Goal: Task Accomplishment & Management: Manage account settings

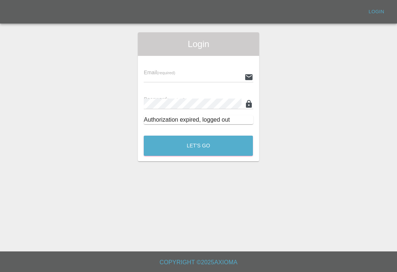
click at [224, 75] on input "text" at bounding box center [193, 77] width 98 height 11
type input "[EMAIL_ADDRESS][DOMAIN_NAME]"
click at [198, 146] on button "Let's Go" at bounding box center [198, 146] width 109 height 20
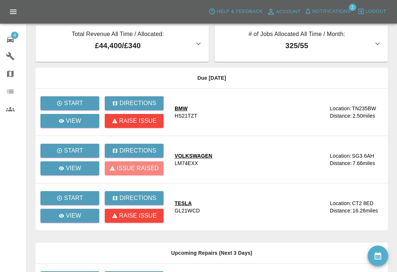
scroll to position [8, 0]
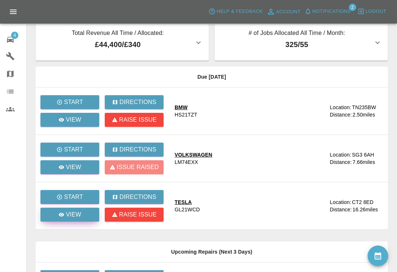
click at [84, 217] on link "View" at bounding box center [69, 215] width 59 height 14
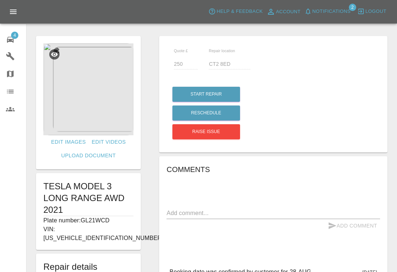
click at [12, 41] on icon at bounding box center [10, 40] width 7 height 6
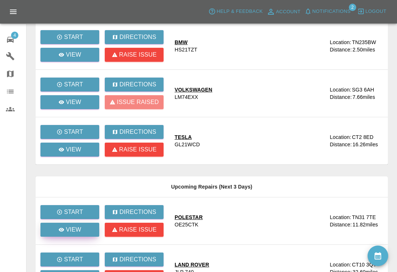
click at [64, 223] on link "View" at bounding box center [69, 230] width 59 height 14
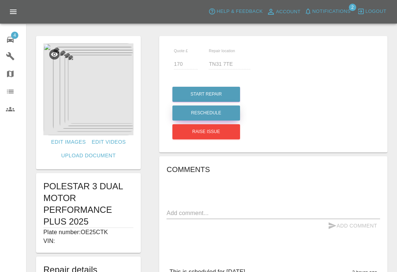
click at [228, 116] on button "Reschedule" at bounding box center [207, 113] width 68 height 15
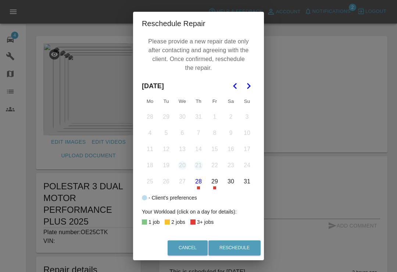
click at [250, 88] on icon "Go to the Next Month" at bounding box center [248, 86] width 9 height 9
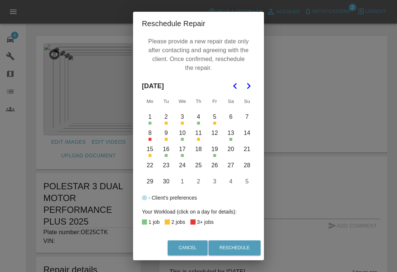
click at [184, 167] on button "24" at bounding box center [182, 165] width 15 height 15
click at [247, 256] on button "Reschedule" at bounding box center [235, 248] width 52 height 15
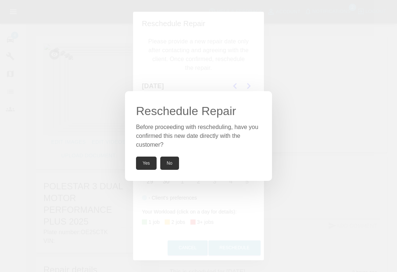
click at [150, 170] on button "Yes" at bounding box center [146, 163] width 21 height 13
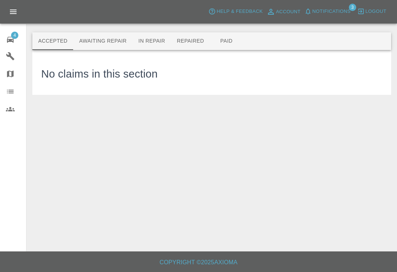
click at [313, 11] on span "Notifications" at bounding box center [332, 11] width 38 height 8
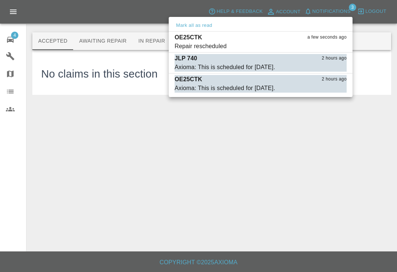
click at [312, 11] on div at bounding box center [198, 136] width 397 height 272
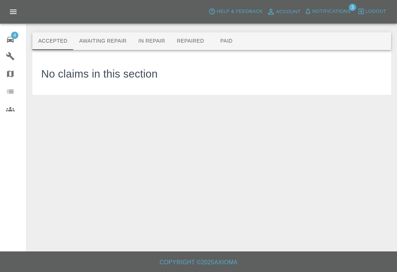
click at [322, 13] on span "Notifications" at bounding box center [332, 11] width 38 height 8
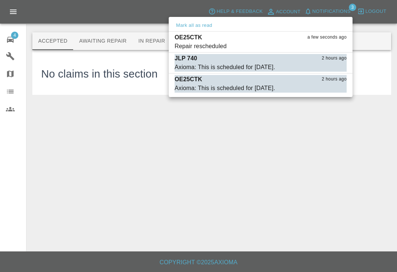
click at [196, 45] on div "Repair rescheduled" at bounding box center [201, 46] width 52 height 9
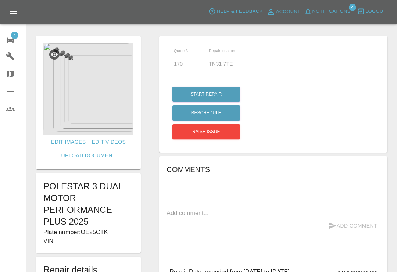
click at [313, 15] on span "Notifications" at bounding box center [332, 11] width 38 height 8
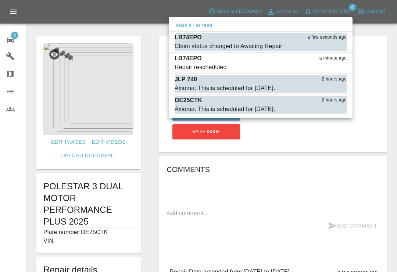
click at [202, 44] on div "Claim status changed to Awaiting Repair" at bounding box center [229, 46] width 108 height 9
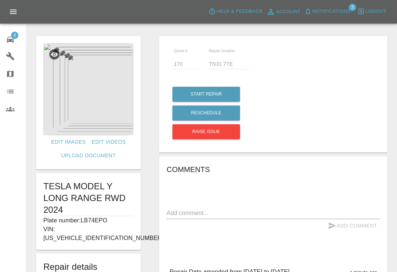
type input "295"
type input "MK42 6AW"
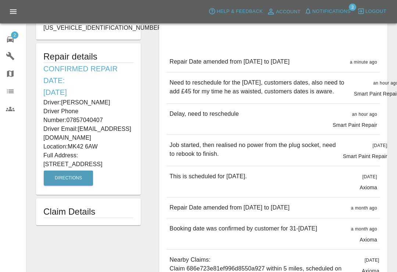
scroll to position [210, 0]
click at [310, 14] on icon "button" at bounding box center [308, 11] width 7 height 7
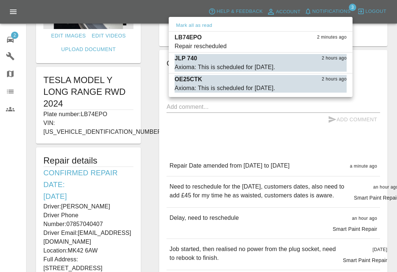
scroll to position [91, 0]
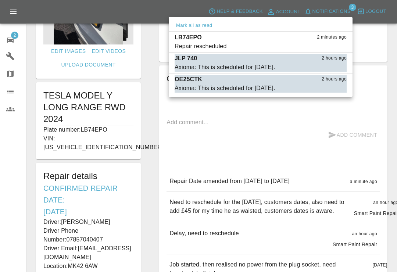
click at [273, 89] on div "Axioma: This is scheduled for tomorrow." at bounding box center [225, 88] width 101 height 9
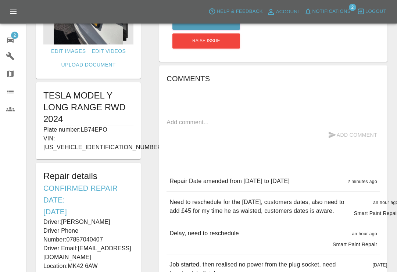
type input "170"
type input "TN31 7TE"
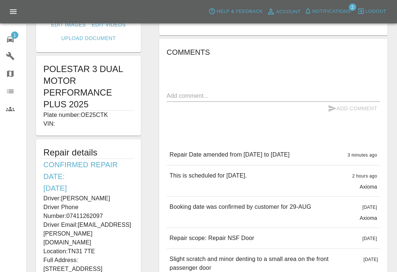
scroll to position [117, 0]
click at [311, 96] on textarea at bounding box center [274, 96] width 214 height 8
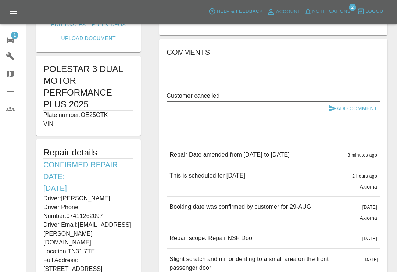
type textarea "Customer cancelled"
click at [360, 109] on button "Add Comment" at bounding box center [352, 109] width 55 height 14
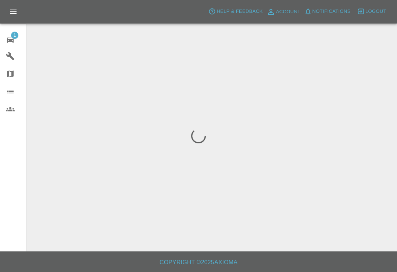
scroll to position [11, 0]
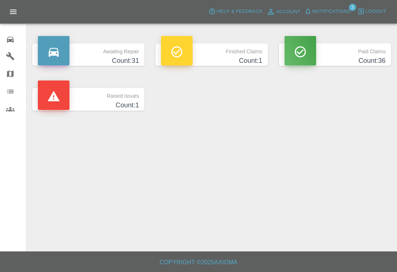
click at [316, 13] on span "Notifications" at bounding box center [332, 11] width 38 height 8
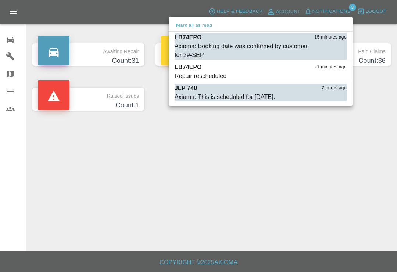
click at [306, 145] on div at bounding box center [198, 136] width 397 height 272
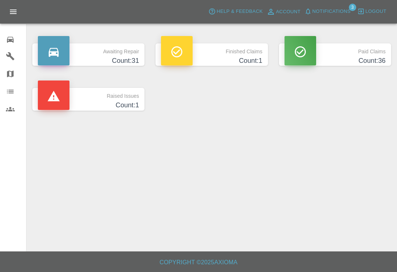
click at [322, 14] on span "Notifications" at bounding box center [332, 11] width 38 height 8
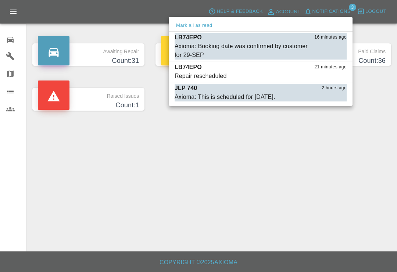
click at [322, 14] on div at bounding box center [198, 136] width 397 height 272
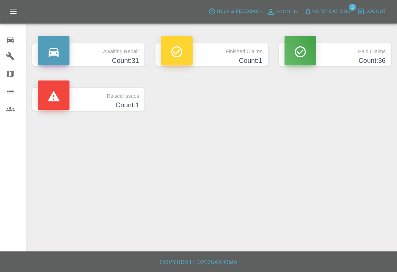
click at [325, 10] on span "Notifications" at bounding box center [332, 11] width 38 height 8
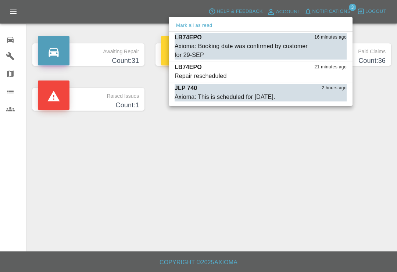
click at [185, 46] on div "Axioma: Booking date was confirmed by customer for 29-SEP" at bounding box center [242, 51] width 135 height 18
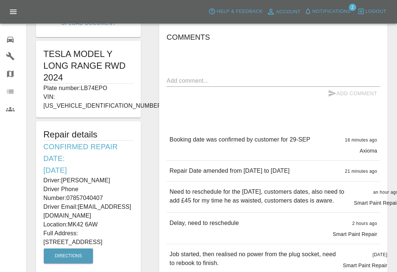
scroll to position [142, 0]
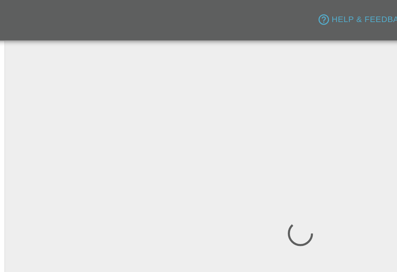
scroll to position [11, 0]
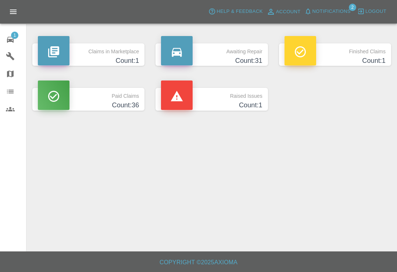
click at [15, 39] on div "1" at bounding box center [16, 38] width 21 height 11
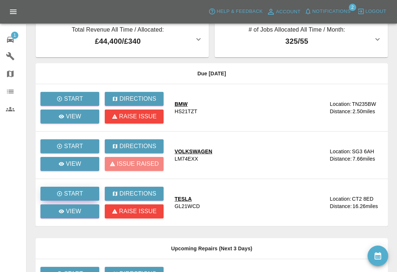
click at [64, 193] on p "Start" at bounding box center [73, 193] width 19 height 9
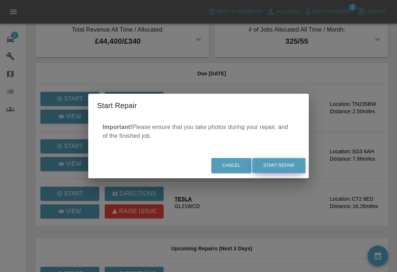
click at [283, 165] on button "Start Repair" at bounding box center [278, 165] width 53 height 15
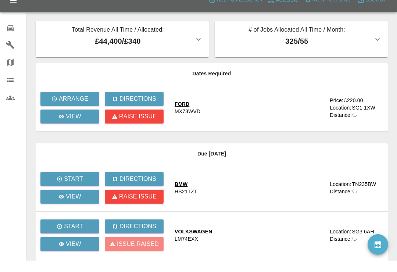
scroll to position [11, 0]
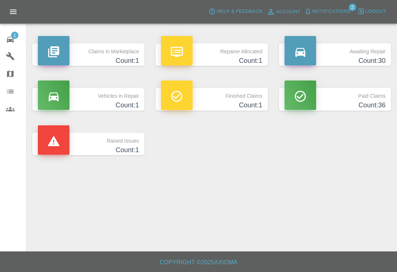
click at [14, 40] on icon at bounding box center [10, 39] width 9 height 9
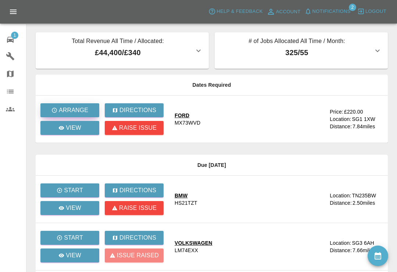
click at [79, 113] on p "Arrange" at bounding box center [73, 110] width 29 height 9
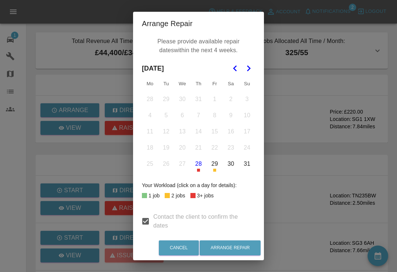
click at [246, 72] on icon "Go to the Next Month" at bounding box center [248, 68] width 9 height 9
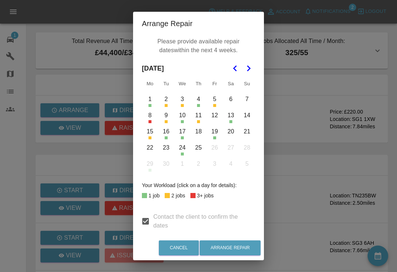
click at [201, 104] on button "4" at bounding box center [198, 99] width 15 height 15
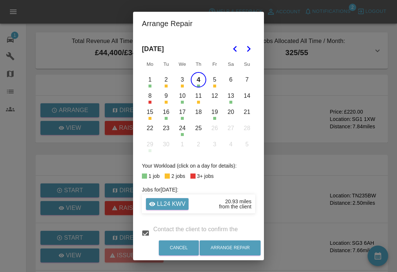
scroll to position [17, 0]
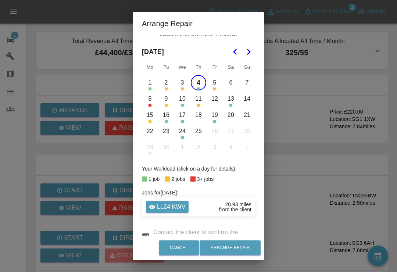
click at [199, 85] on button "4" at bounding box center [198, 82] width 15 height 15
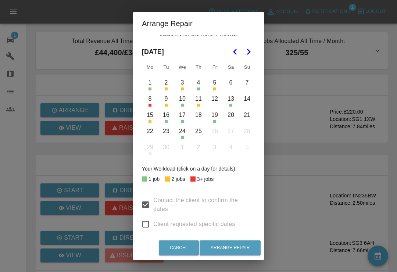
click at [182, 103] on button "10" at bounding box center [182, 98] width 15 height 15
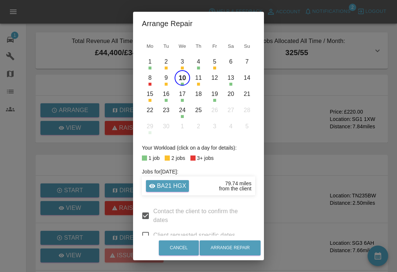
scroll to position [37, 0]
click at [170, 64] on button "2" at bounding box center [166, 61] width 15 height 15
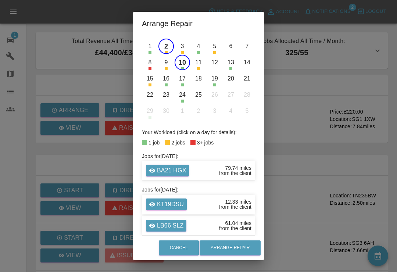
scroll to position [53, 0]
click at [200, 50] on button "4" at bounding box center [198, 46] width 15 height 15
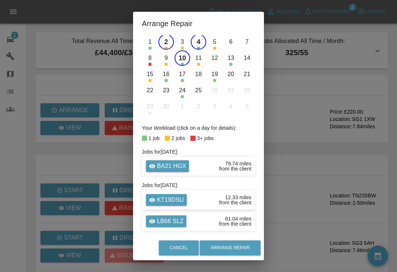
click at [201, 44] on button "4" at bounding box center [198, 41] width 15 height 15
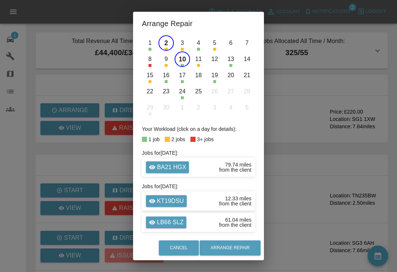
click at [183, 46] on button "3" at bounding box center [182, 42] width 15 height 15
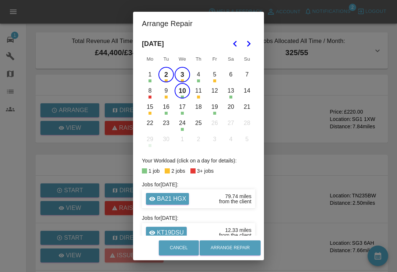
scroll to position [25, 0]
click at [183, 74] on button "3" at bounding box center [182, 74] width 15 height 15
click at [216, 94] on button "12" at bounding box center [214, 90] width 15 height 15
click at [168, 74] on button "2" at bounding box center [166, 74] width 15 height 15
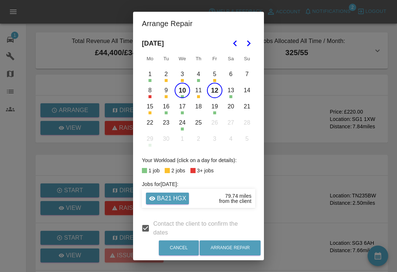
click at [201, 109] on button "18" at bounding box center [198, 106] width 15 height 15
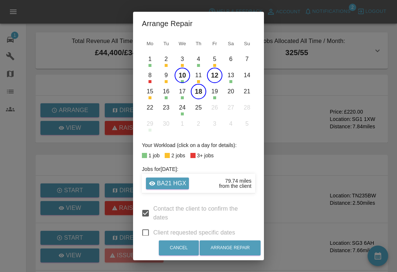
scroll to position [43, 0]
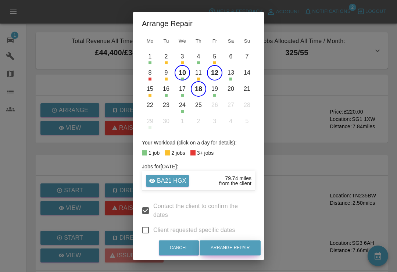
click at [241, 248] on button "Arrange Repair" at bounding box center [230, 248] width 61 height 15
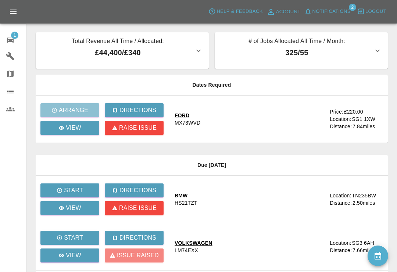
click at [86, 115] on div "Arrange" at bounding box center [72, 111] width 64 height 18
